Goal: Complete application form

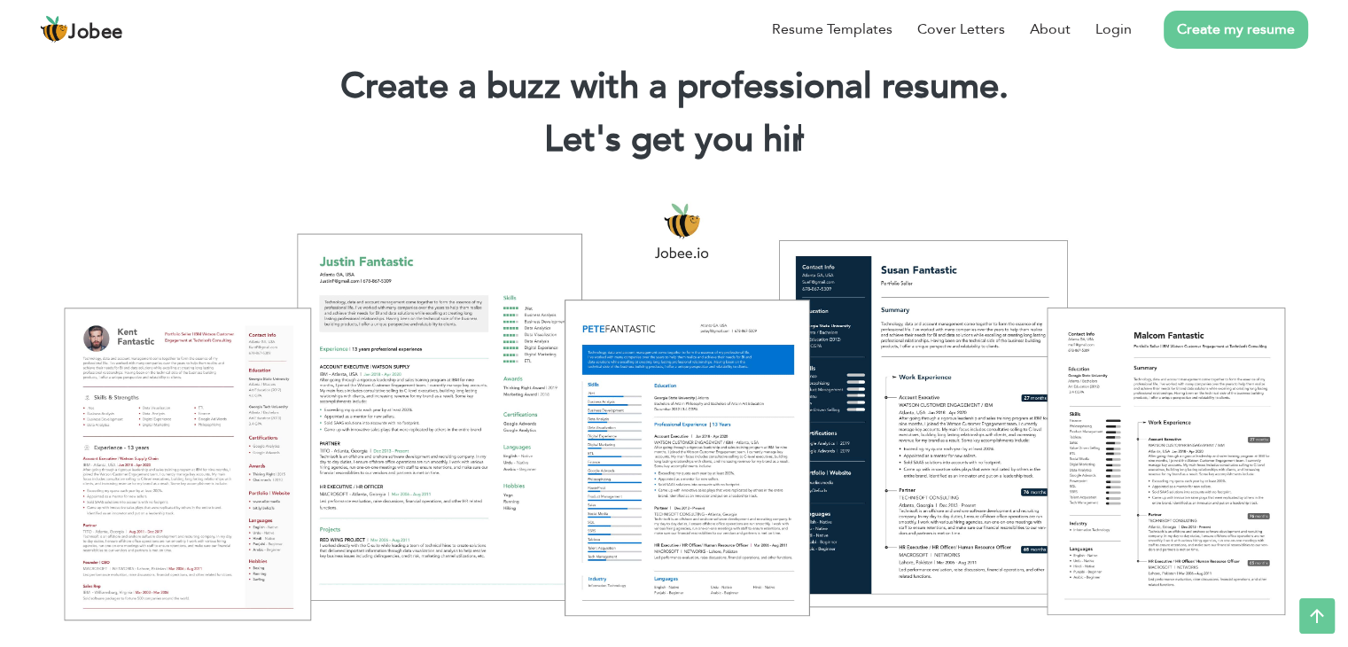
scroll to position [35, 0]
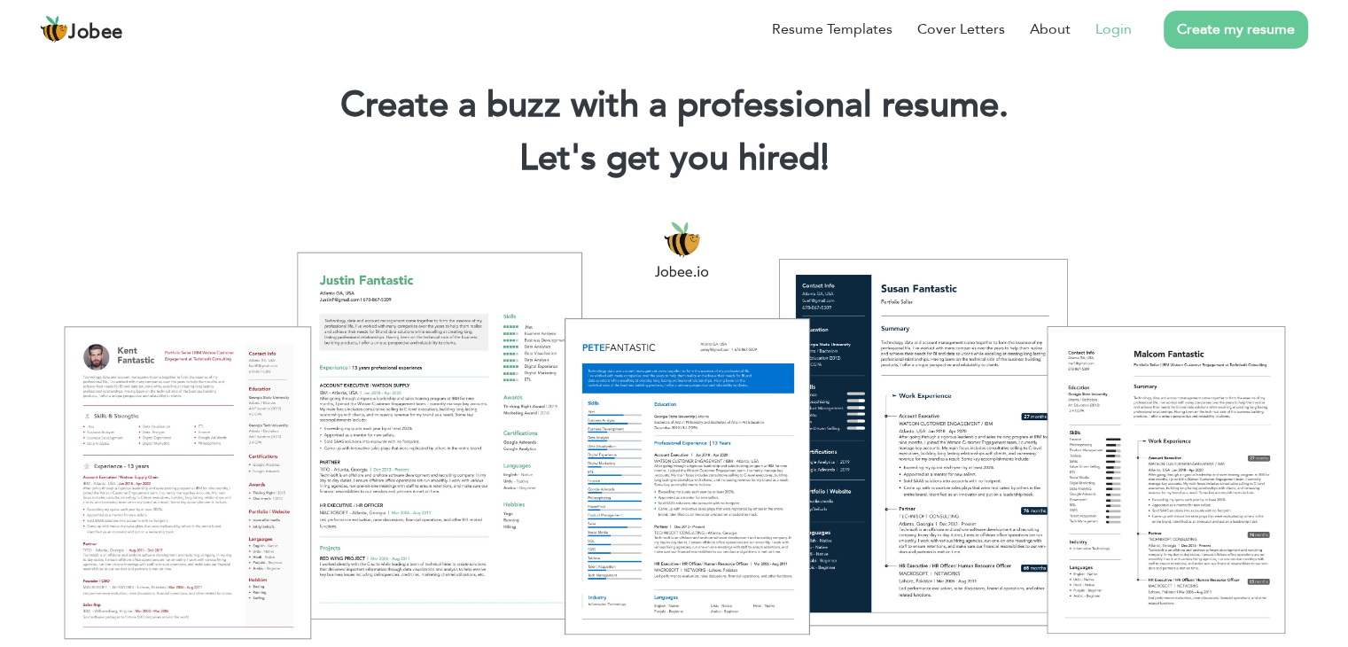
click at [1118, 34] on link "Login" at bounding box center [1113, 29] width 36 height 21
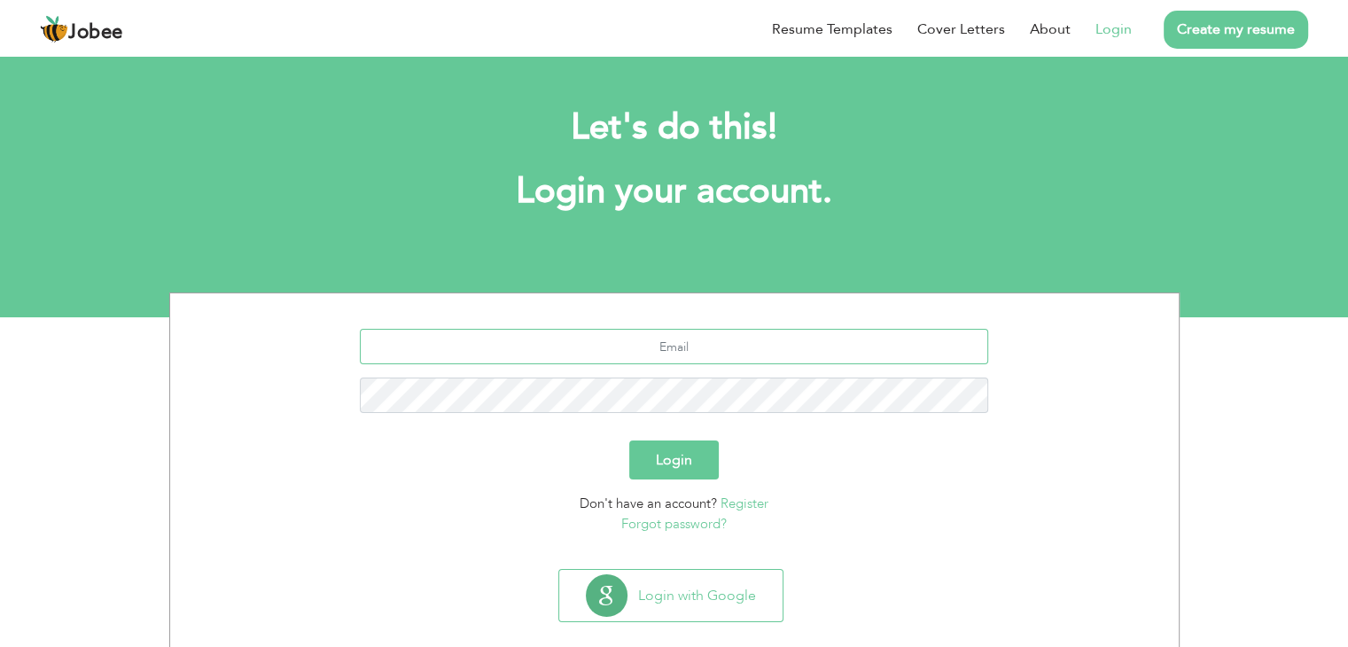
click at [748, 342] on input "text" at bounding box center [674, 346] width 628 height 35
type input "muh.adhain@gmail.com"
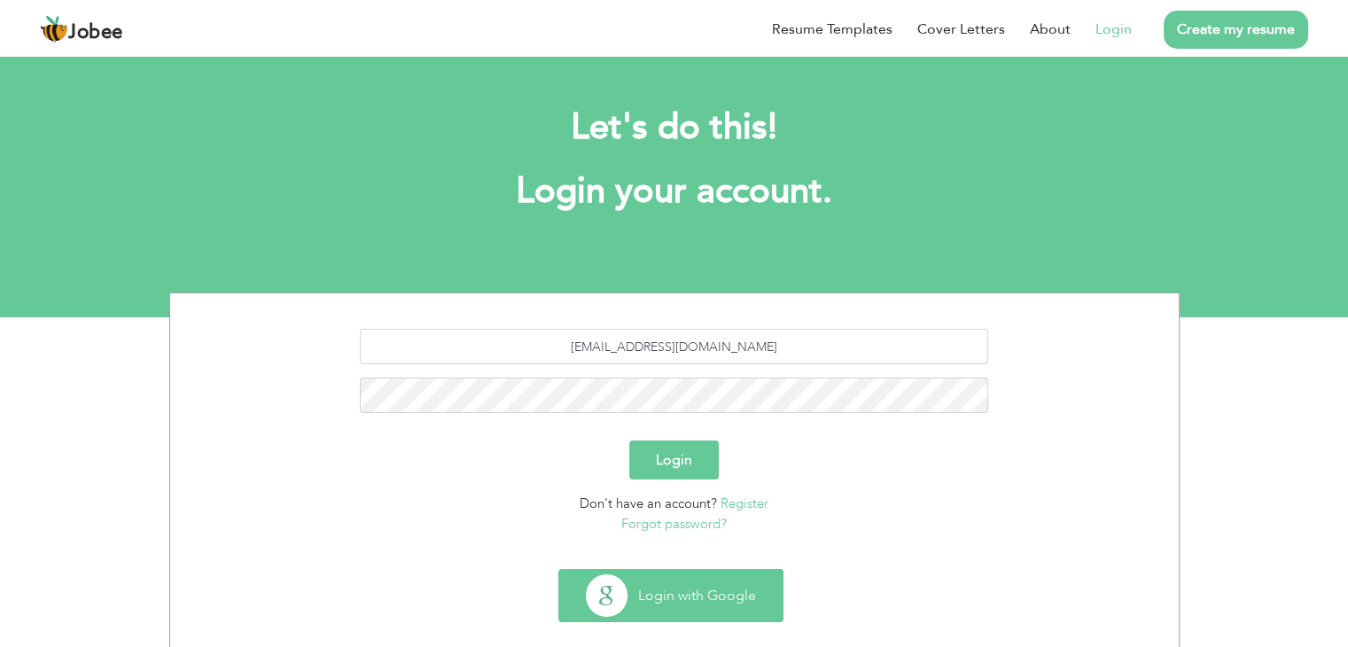
click at [712, 607] on button "Login with Google" at bounding box center [670, 595] width 223 height 51
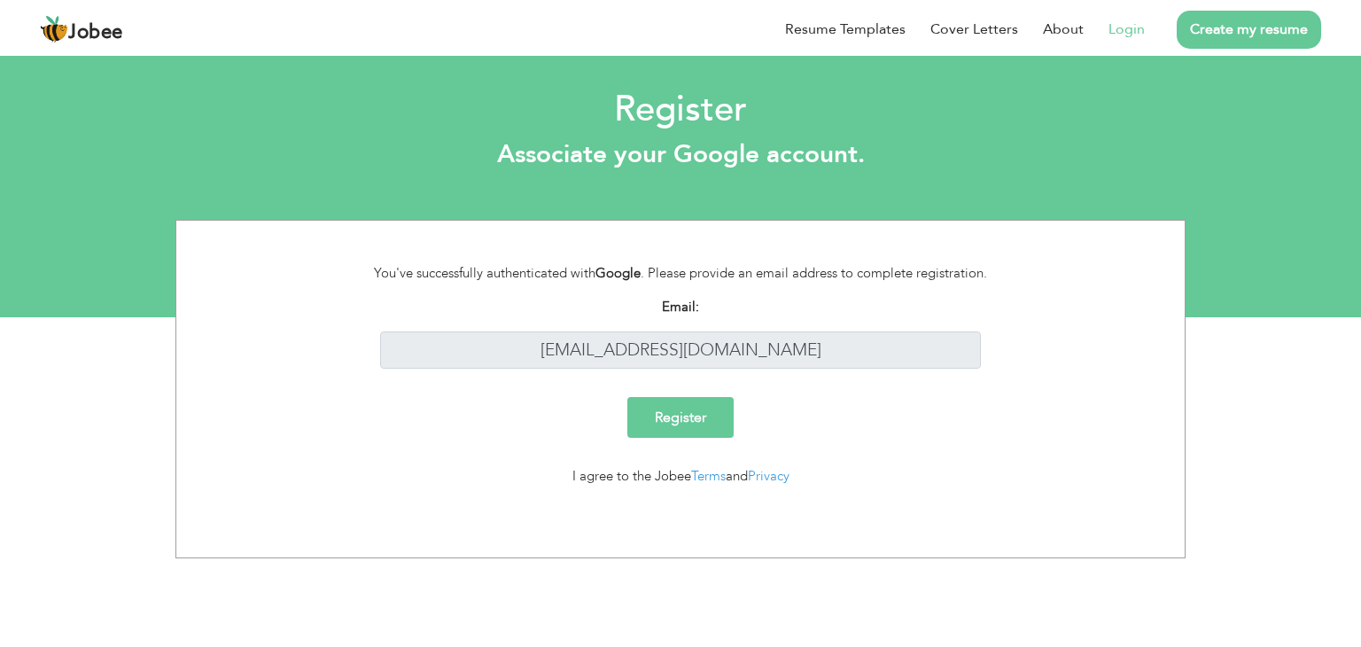
click at [688, 423] on input "Register" at bounding box center [680, 417] width 106 height 41
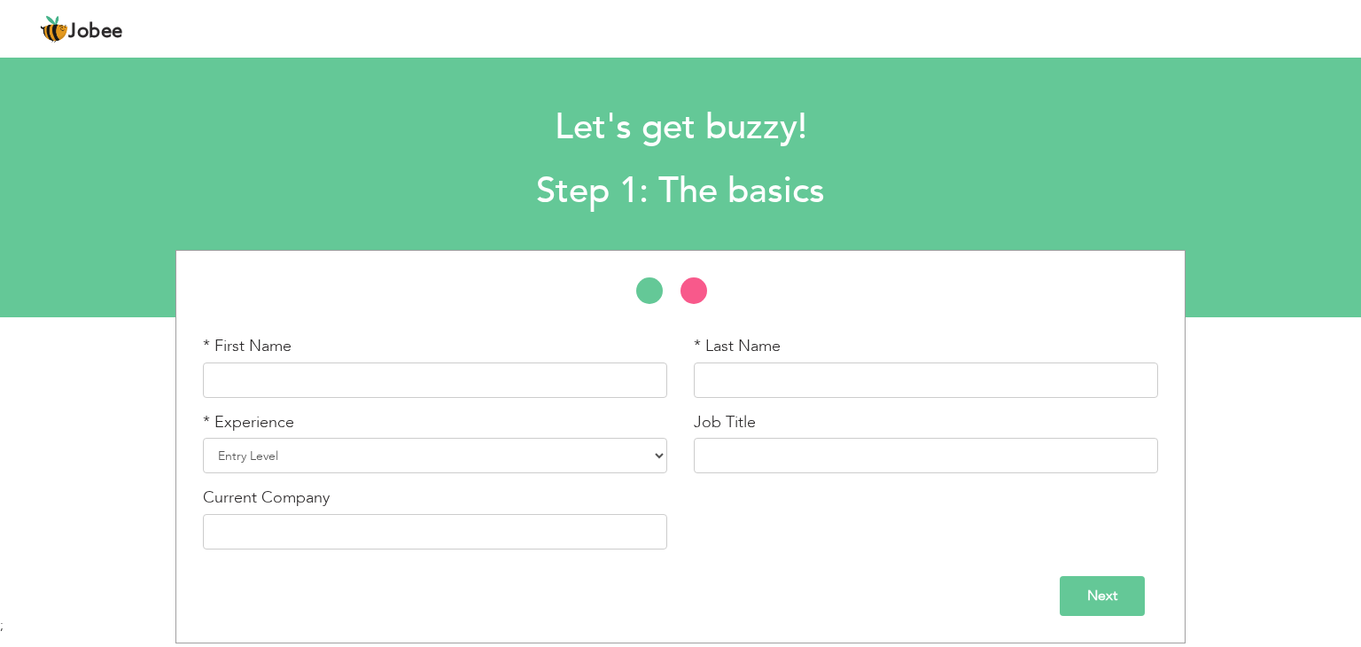
click at [364, 401] on div "* First Name" at bounding box center [435, 373] width 491 height 76
click at [379, 384] on input "text" at bounding box center [435, 379] width 464 height 35
type input "muhammad"
type input "ahmad"
click at [229, 385] on input "muhammad" at bounding box center [435, 379] width 464 height 35
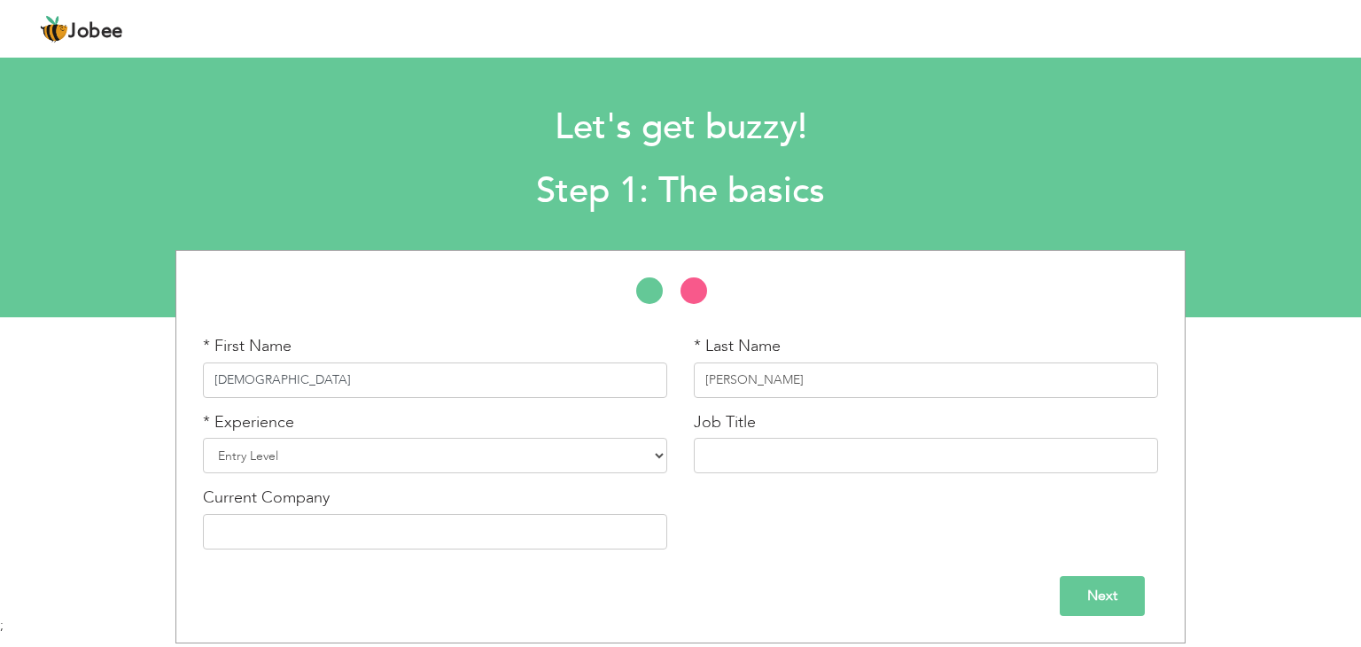
type input "Muhammad"
click at [715, 378] on input "ahmad" at bounding box center [926, 379] width 464 height 35
click at [711, 377] on input "ahmad" at bounding box center [926, 379] width 464 height 35
type input "Ahmad"
click at [566, 466] on select "Entry Level Less than 1 Year 1 Year 2 Years 3 Years 4 Years 5 Years 6 Years 7 Y…" at bounding box center [435, 455] width 464 height 35
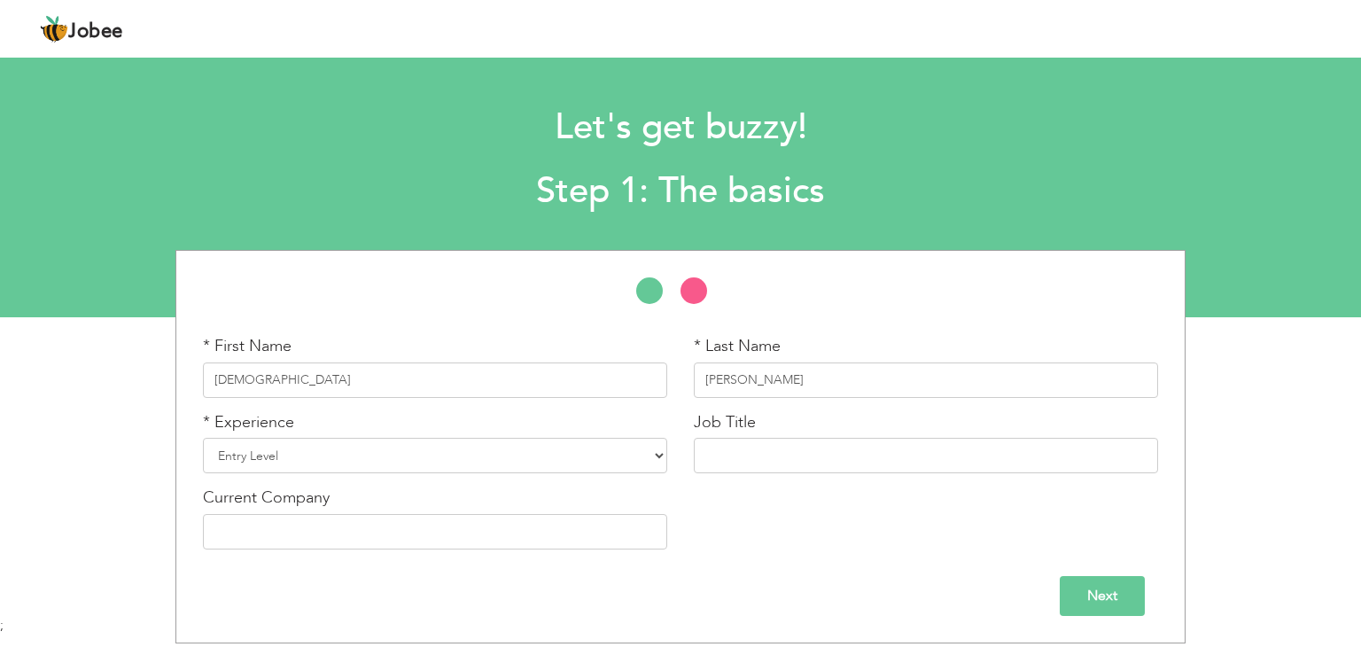
click at [532, 480] on div "* Experience Entry Level Less than 1 Year 1 Year 2 Years 3 Years 4 Years 5 Year…" at bounding box center [435, 449] width 491 height 76
click at [533, 479] on div "* Experience Entry Level Less than 1 Year 1 Year 2 Years 3 Years 4 Years 5 Year…" at bounding box center [435, 449] width 491 height 76
click at [523, 462] on select "Entry Level Less than 1 Year 1 Year 2 Years 3 Years 4 Years 5 Years 6 Years 7 Y…" at bounding box center [435, 455] width 464 height 35
click at [203, 438] on select "Entry Level Less than 1 Year 1 Year 2 Years 3 Years 4 Years 5 Years 6 Years 7 Y…" at bounding box center [435, 455] width 464 height 35
click at [774, 441] on input "text" at bounding box center [926, 455] width 464 height 35
